Goal: Task Accomplishment & Management: Complete application form

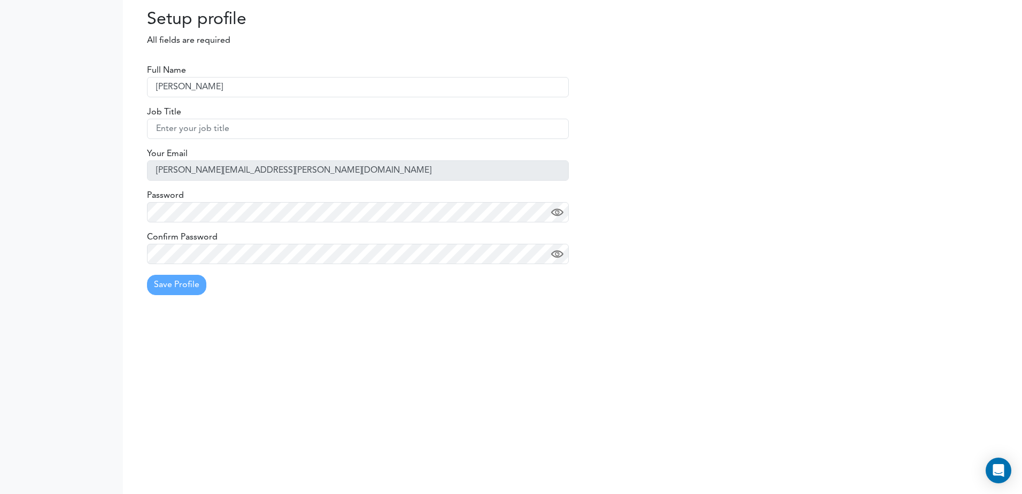
type input "Frederic Cote"
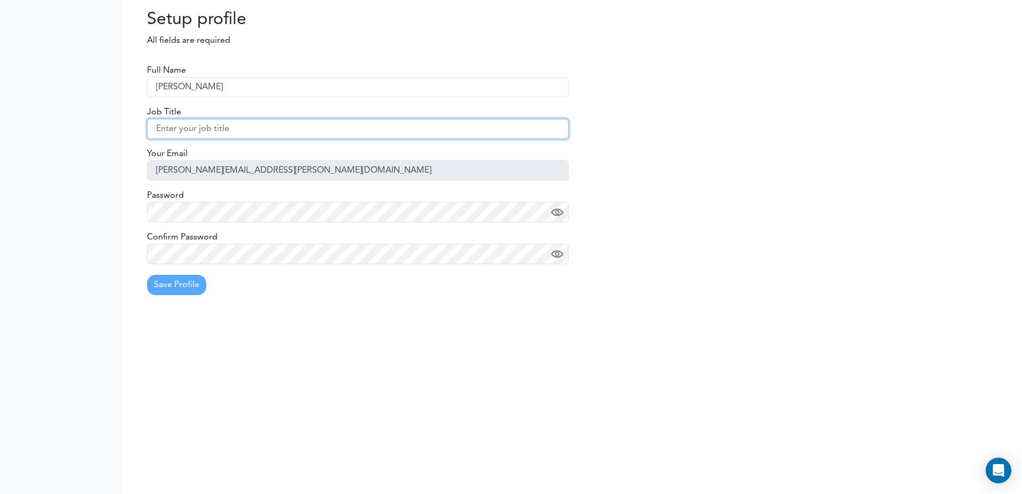
click at [168, 126] on input "text" at bounding box center [358, 129] width 422 height 20
type input "Senior VP Supply Chains & Logistics"
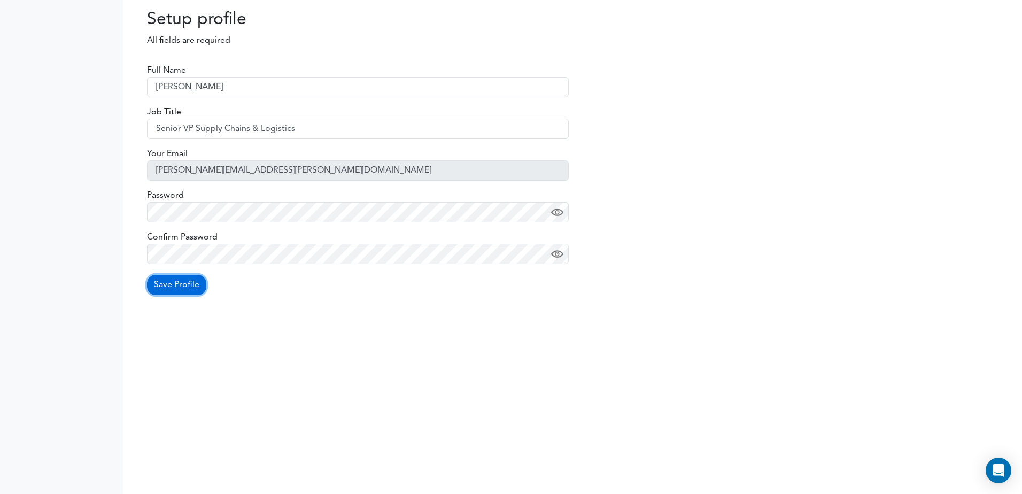
click at [184, 281] on button "Save Profile" at bounding box center [176, 285] width 59 height 20
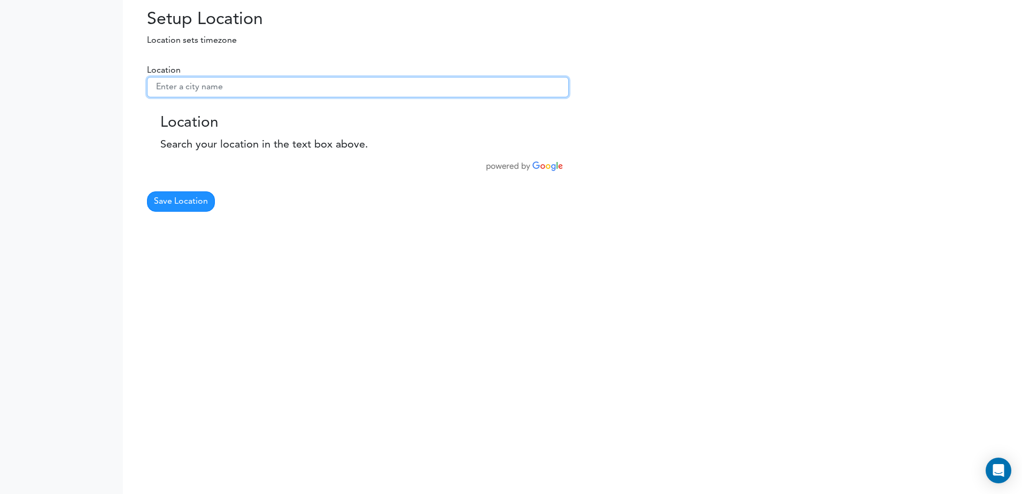
click at [196, 86] on input "text" at bounding box center [358, 87] width 422 height 20
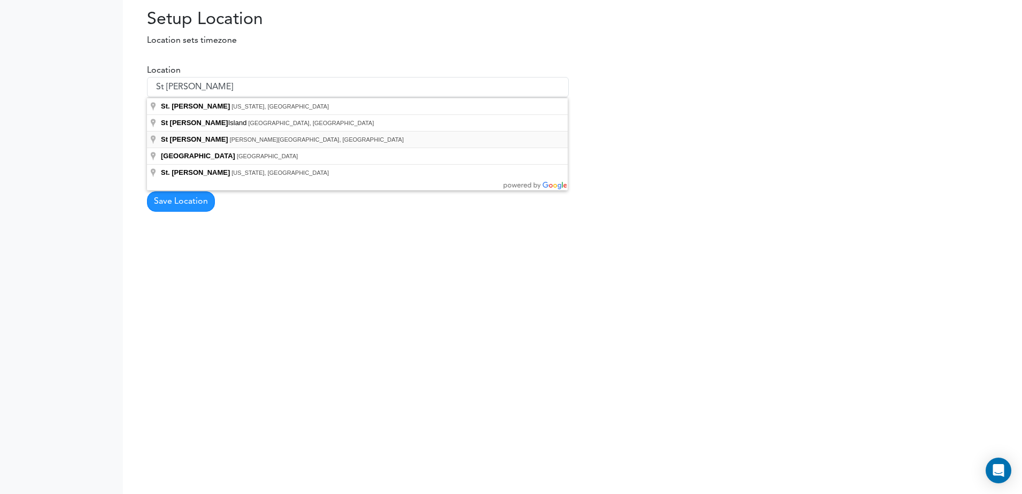
type input "St George, Caroline du Sud, États-Unis"
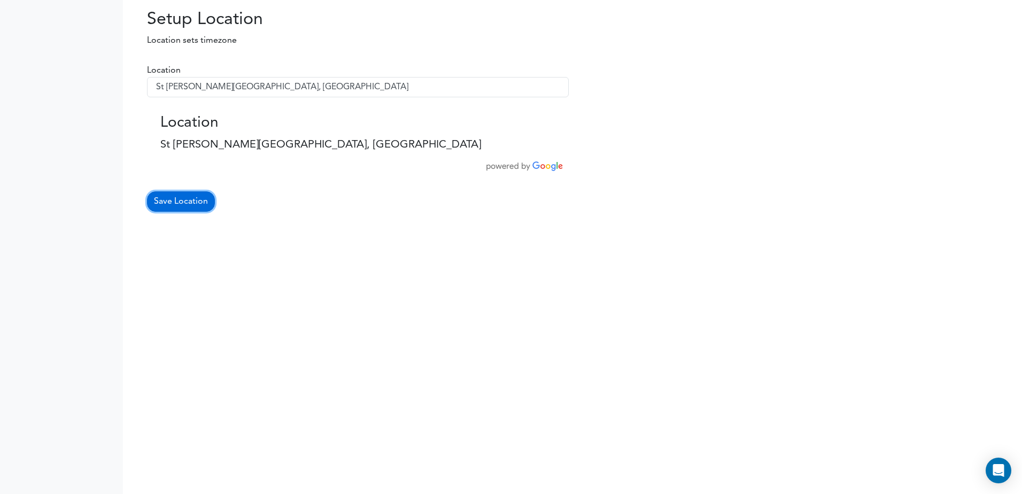
click at [193, 204] on button "Save Location" at bounding box center [181, 201] width 68 height 20
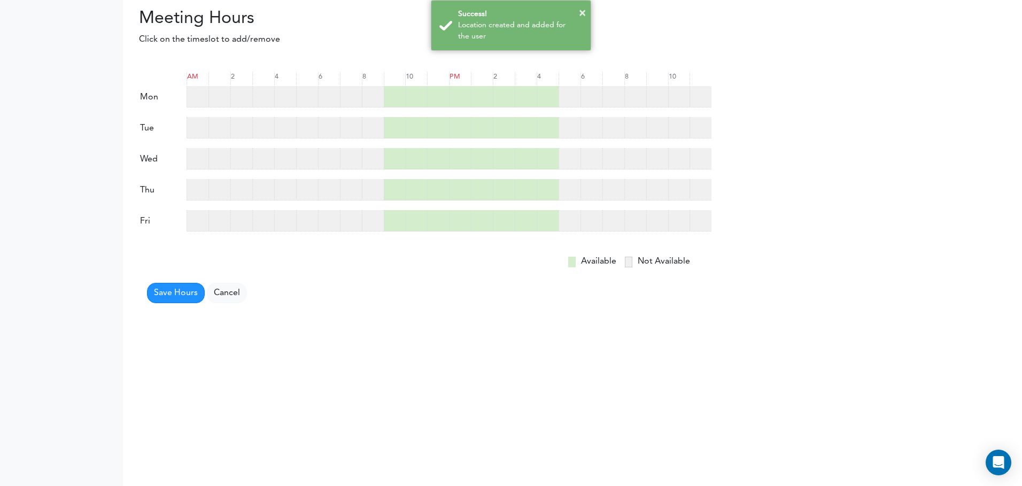
click at [364, 100] on div at bounding box center [373, 96] width 22 height 21
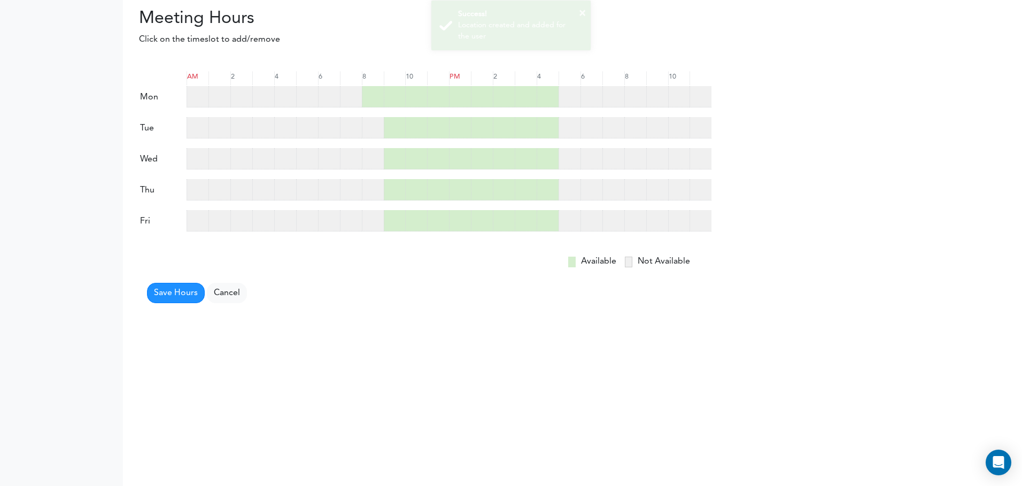
click at [368, 127] on div at bounding box center [373, 127] width 22 height 21
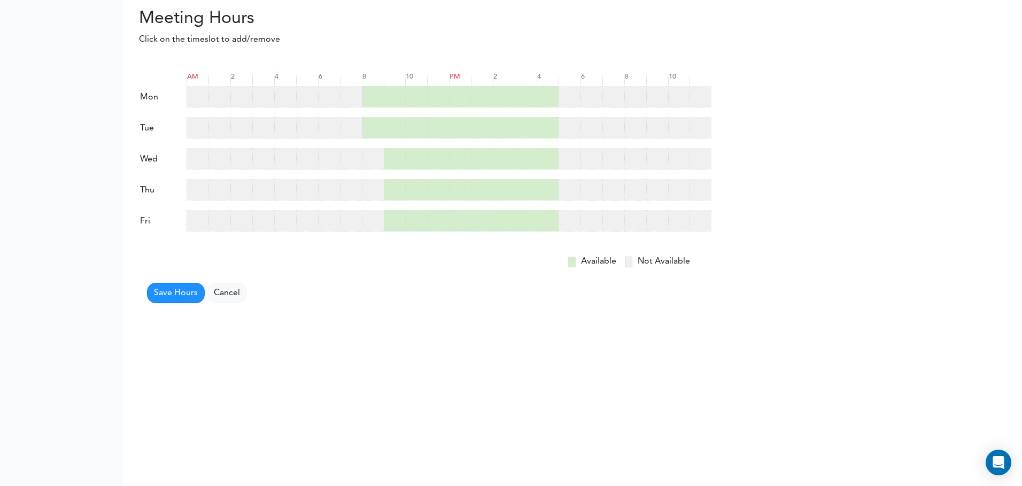
click at [369, 150] on div at bounding box center [373, 158] width 22 height 21
click at [369, 182] on div at bounding box center [373, 189] width 22 height 21
click at [368, 216] on div at bounding box center [373, 220] width 22 height 21
click at [175, 292] on button "Save Hours" at bounding box center [176, 293] width 58 height 20
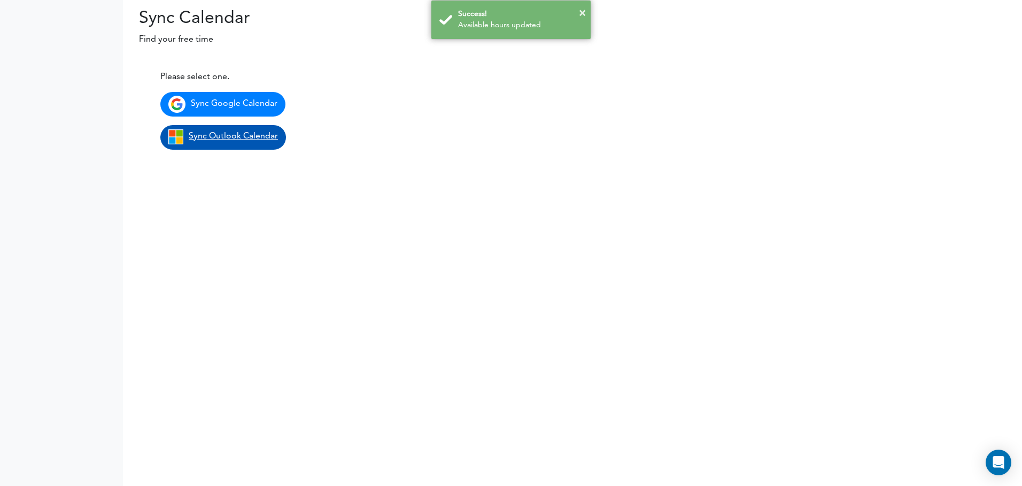
click at [220, 134] on span "Sync Outlook Calendar" at bounding box center [233, 136] width 89 height 9
